Goal: Task Accomplishment & Management: Manage account settings

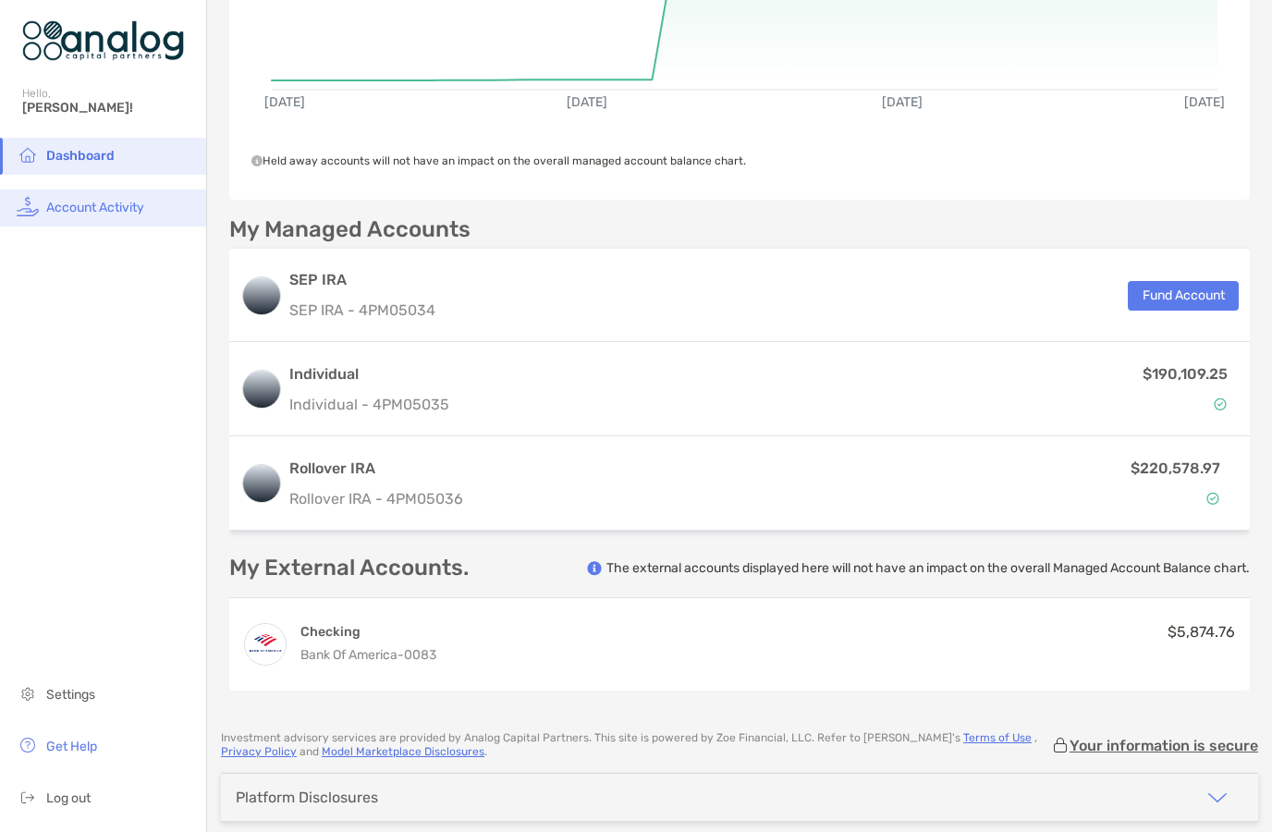
click at [80, 215] on span "Account Activity" at bounding box center [95, 208] width 98 height 16
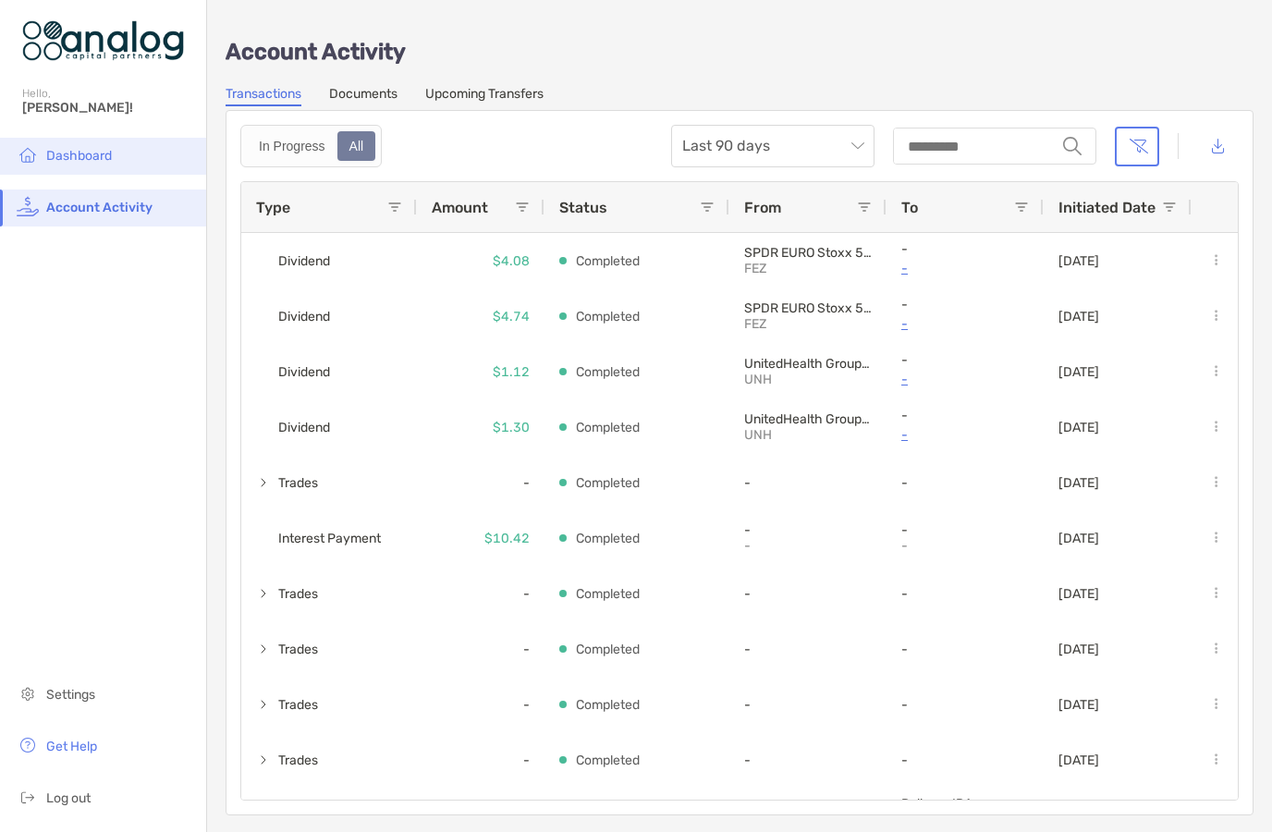
click at [48, 164] on span "Dashboard" at bounding box center [79, 156] width 66 height 16
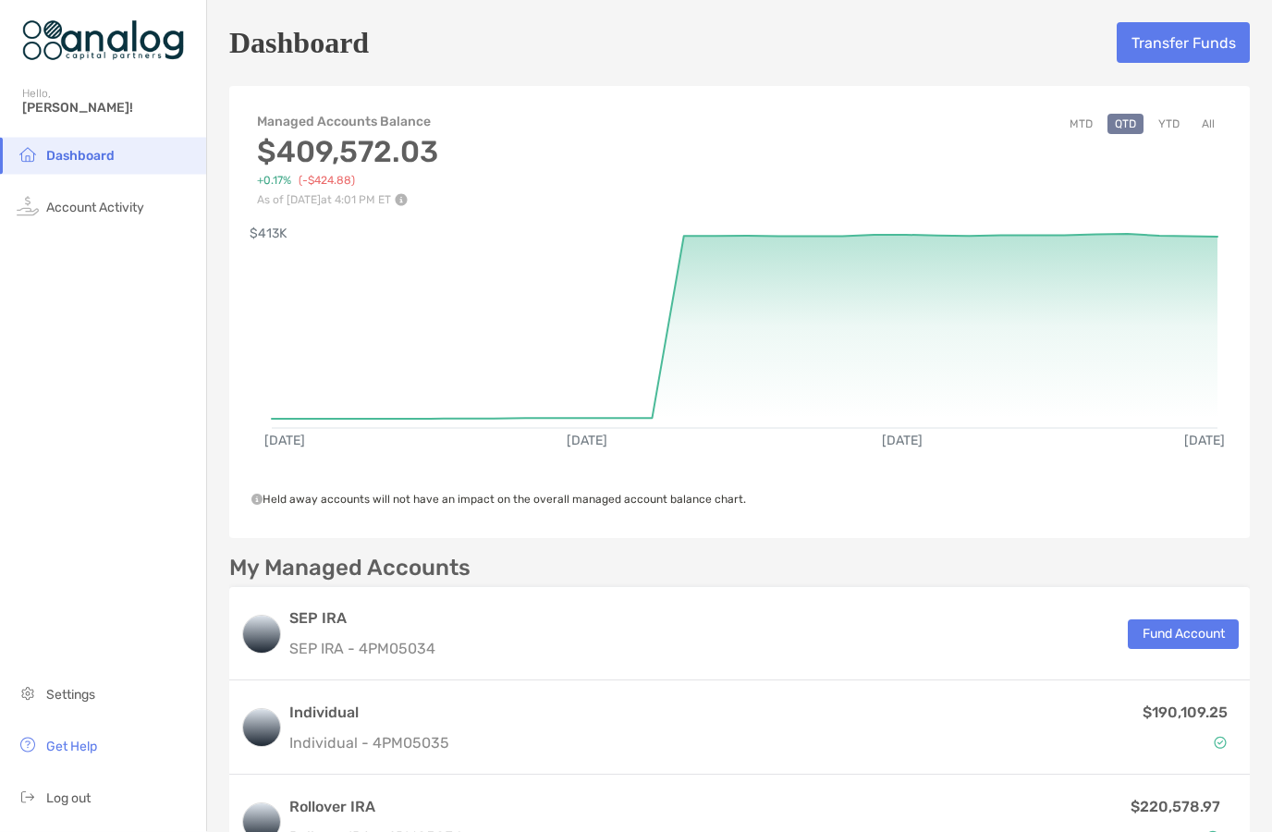
scroll to position [78, 0]
click at [53, 689] on span "Settings" at bounding box center [70, 695] width 49 height 16
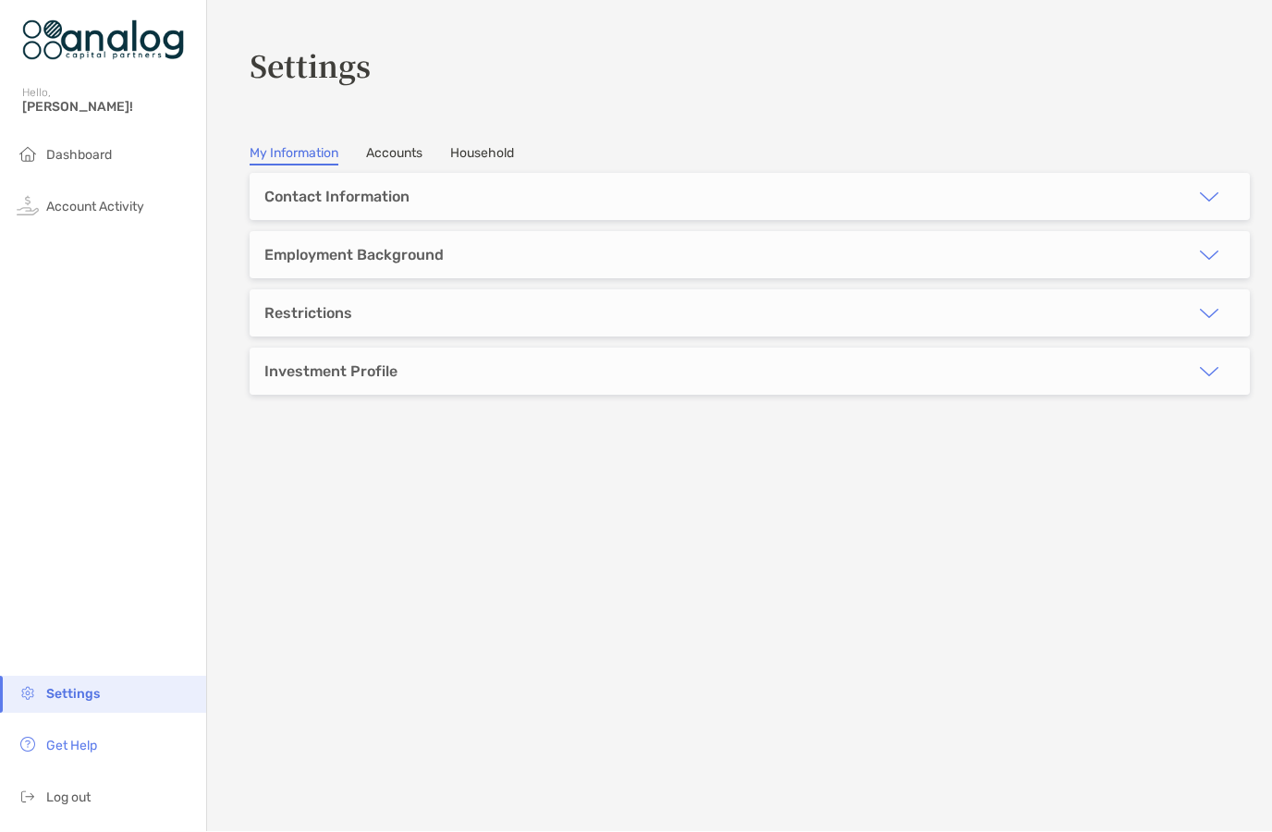
click at [375, 146] on link "Accounts" at bounding box center [394, 156] width 56 height 20
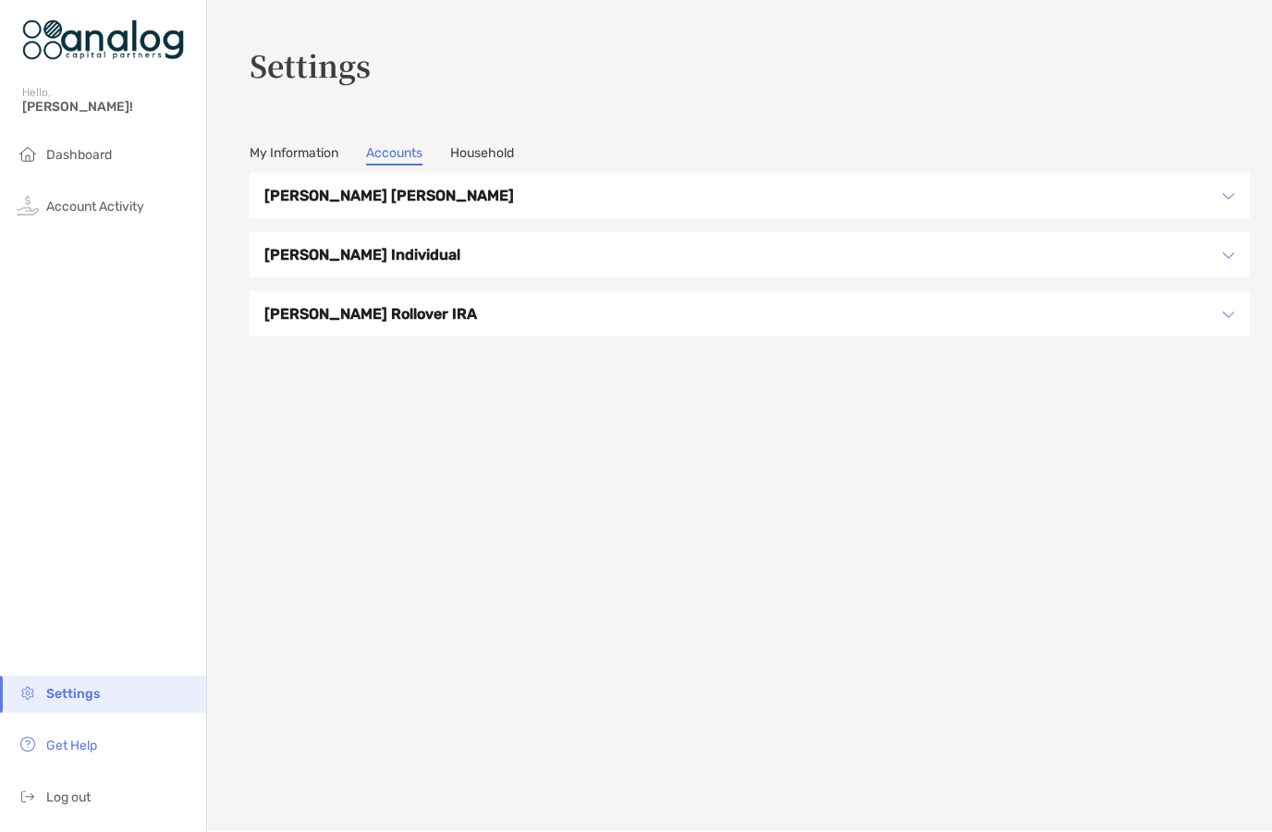
click at [485, 146] on link "Household" at bounding box center [482, 156] width 64 height 20
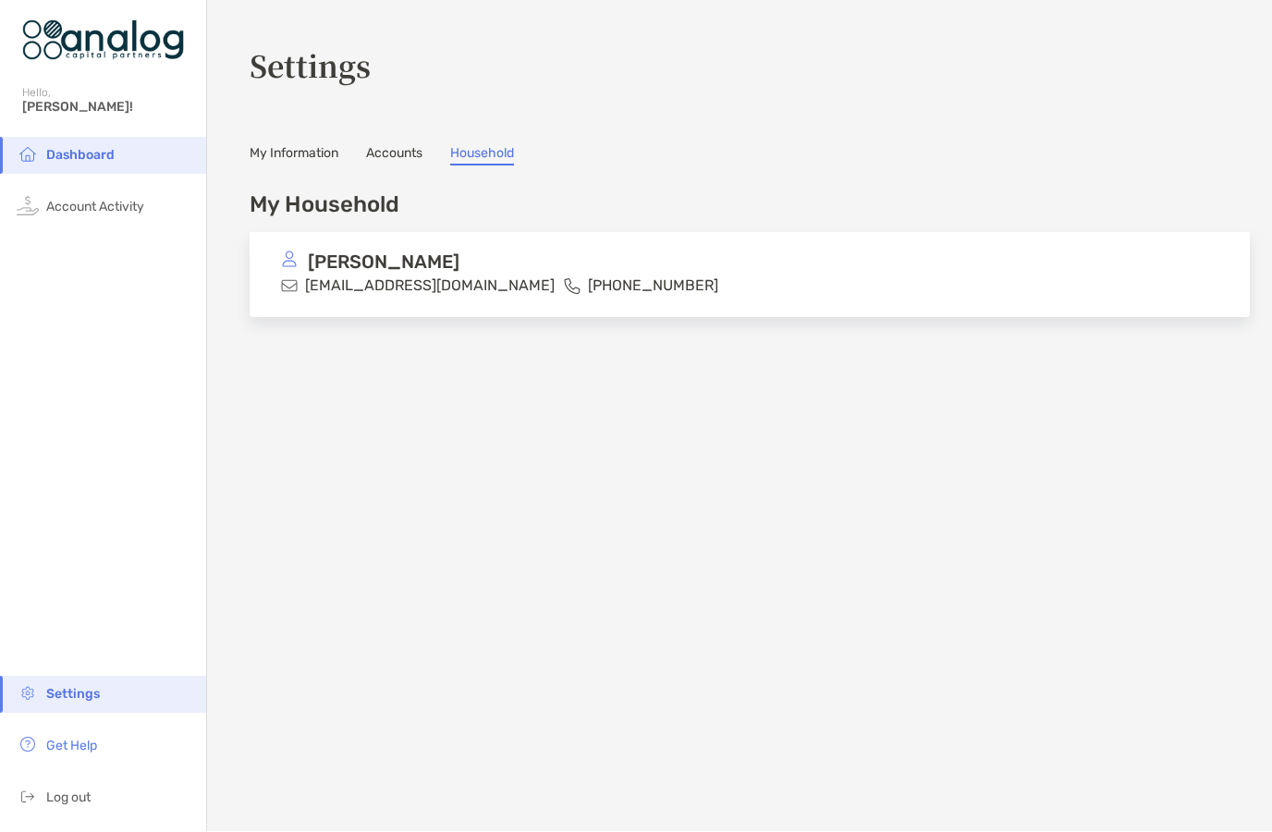
click at [285, 146] on link "My Information" at bounding box center [294, 156] width 89 height 20
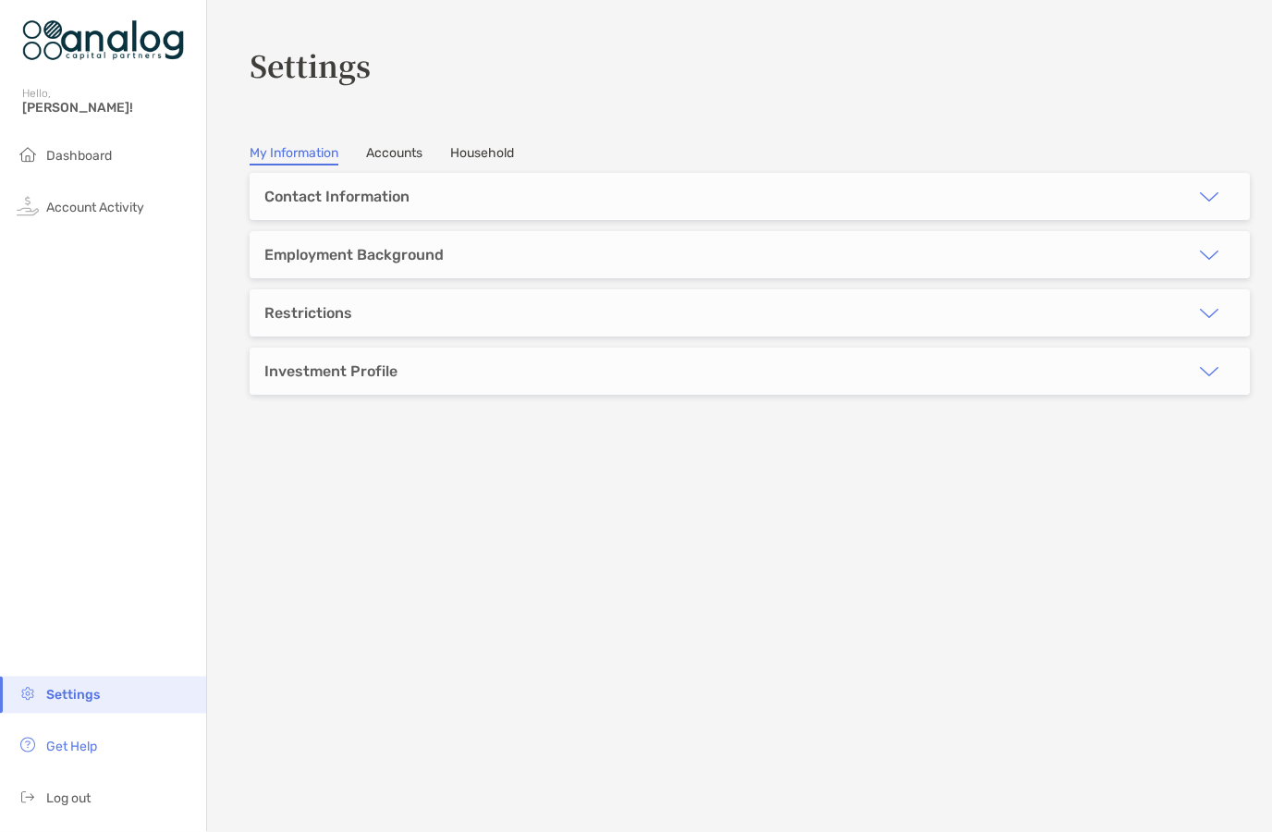
scroll to position [78, 0]
click at [58, 745] on span "Get Help" at bounding box center [71, 746] width 51 height 16
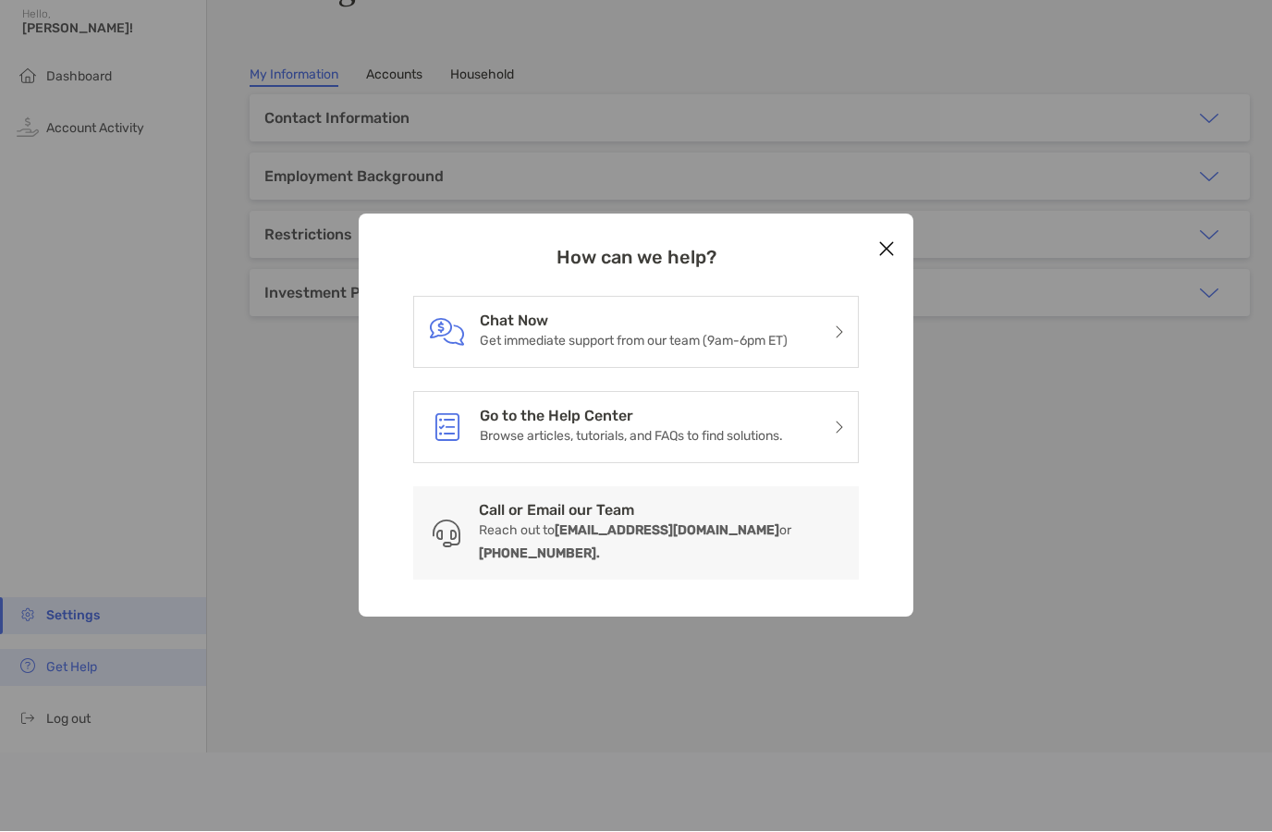
scroll to position [0, 0]
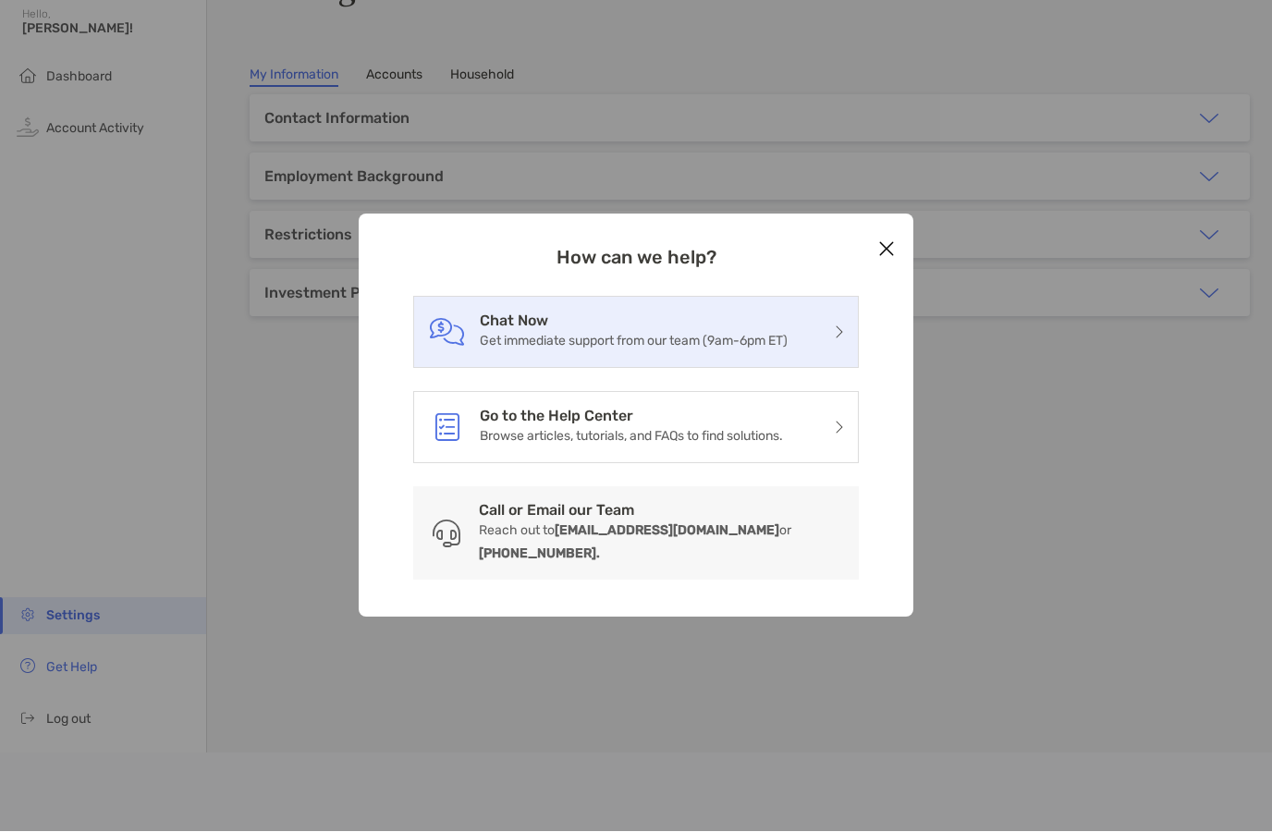
click at [486, 330] on p "Get immediate support from our team (9am-6pm ET)" at bounding box center [634, 341] width 308 height 23
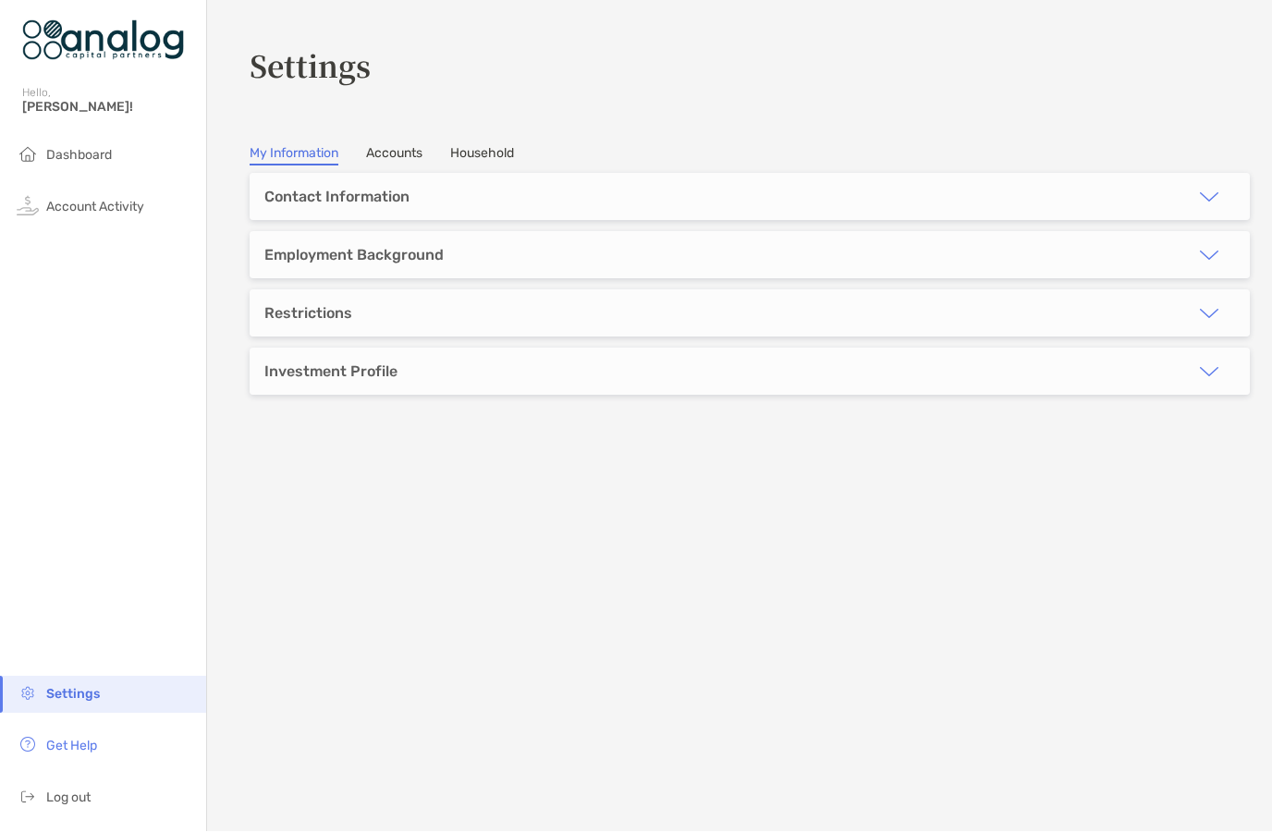
click at [504, 679] on section "**********" at bounding box center [739, 416] width 1065 height 832
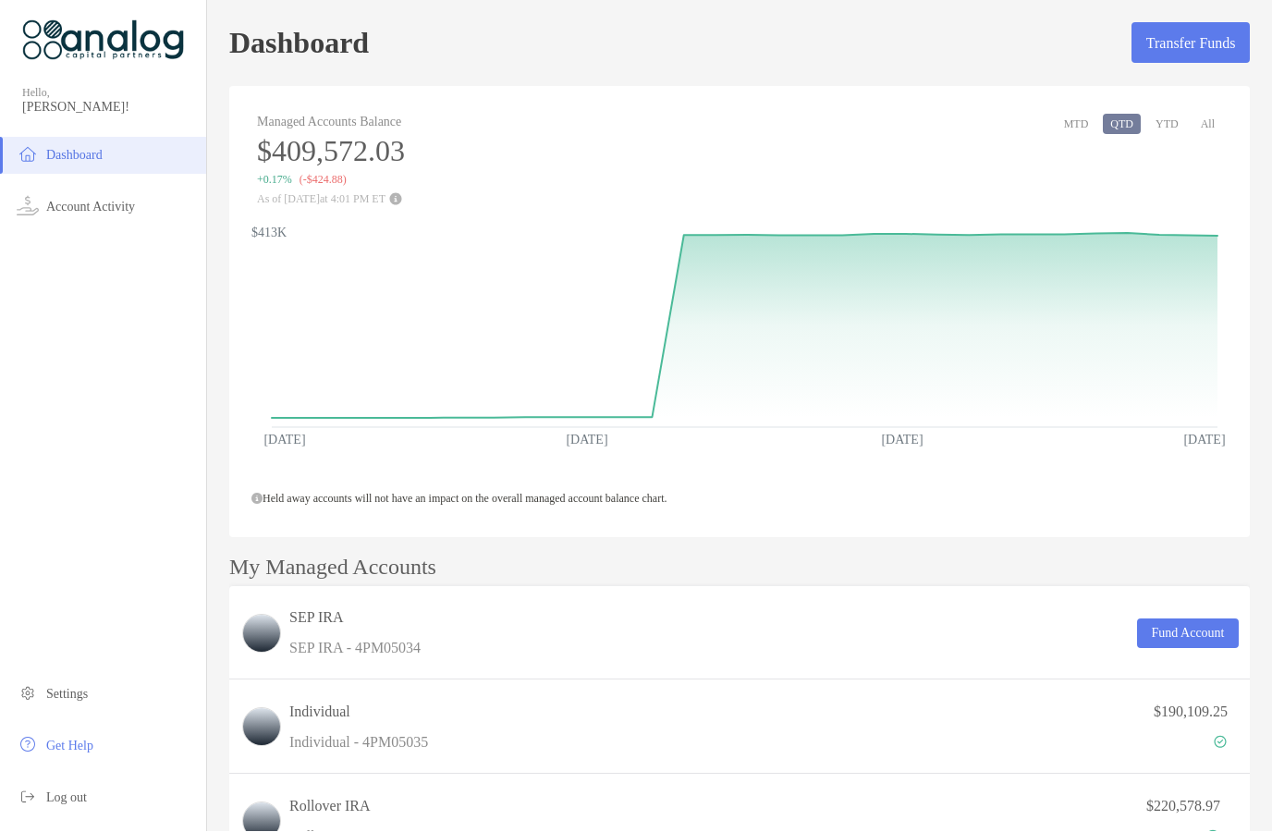
scroll to position [78, 0]
click at [67, 799] on span "Log out" at bounding box center [66, 798] width 41 height 14
